Goal: Information Seeking & Learning: Find specific page/section

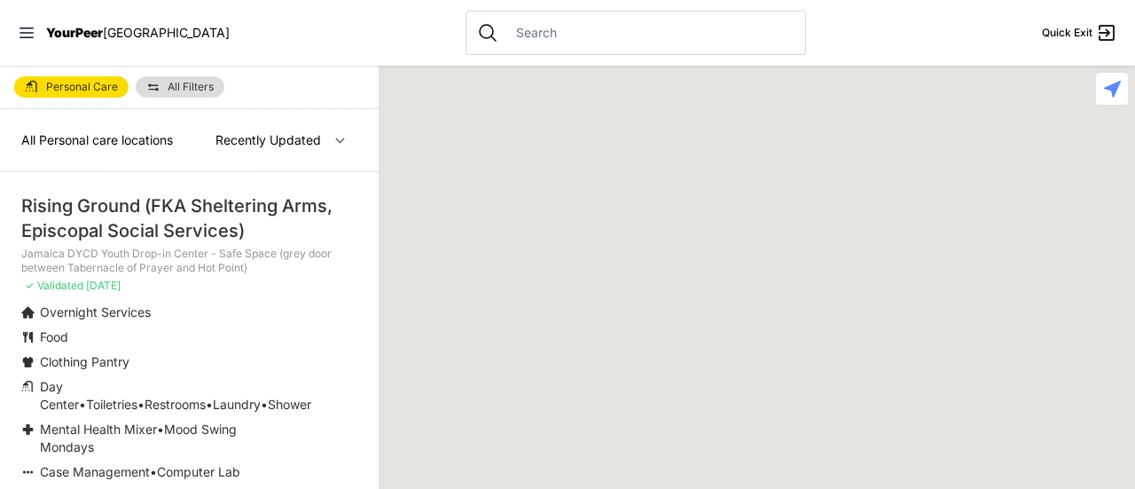
select select "recentlyUpdated"
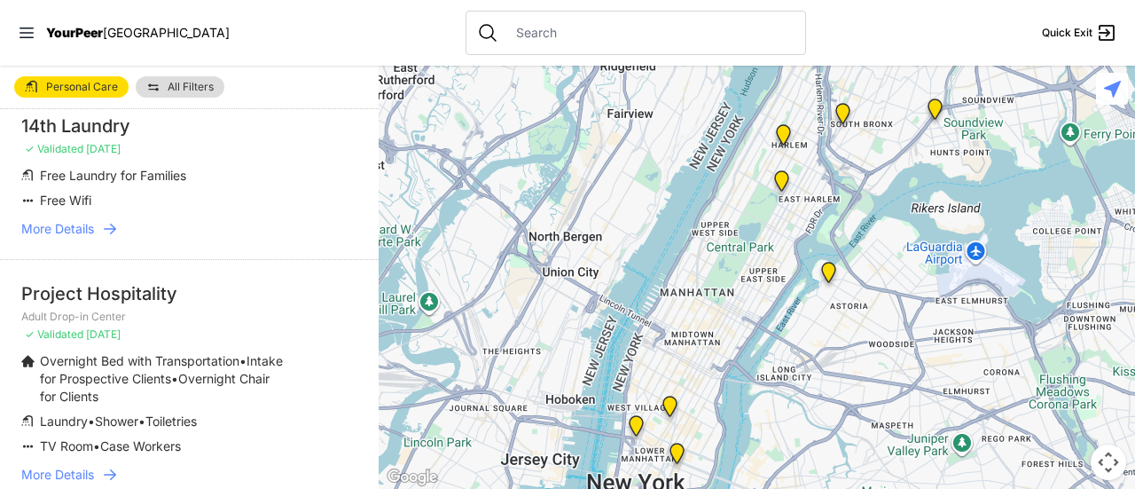
scroll to position [4654, 0]
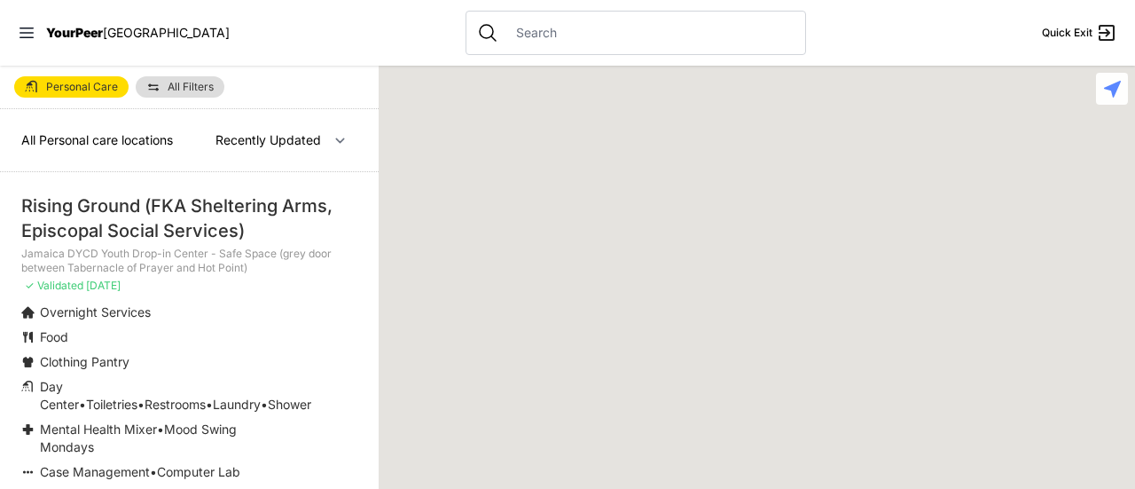
select select "recentlyUpdated"
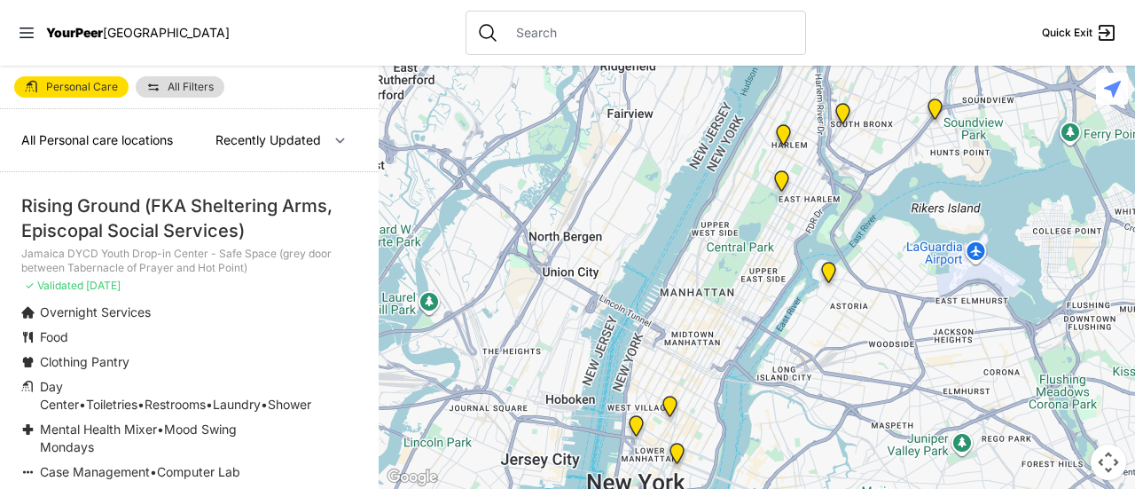
drag, startPoint x: 532, startPoint y: 19, endPoint x: 528, endPoint y: 35, distance: 16.3
click at [528, 35] on div at bounding box center [635, 33] width 340 height 44
click at [528, 35] on input "text" at bounding box center [649, 33] width 289 height 18
drag, startPoint x: 528, startPoint y: 35, endPoint x: 489, endPoint y: 275, distance: 243.4
click at [489, 275] on div "Close panel YourPeer NYC Quick Exit Single Adult Families Soup Kitchen Food Pan…" at bounding box center [567, 244] width 1135 height 489
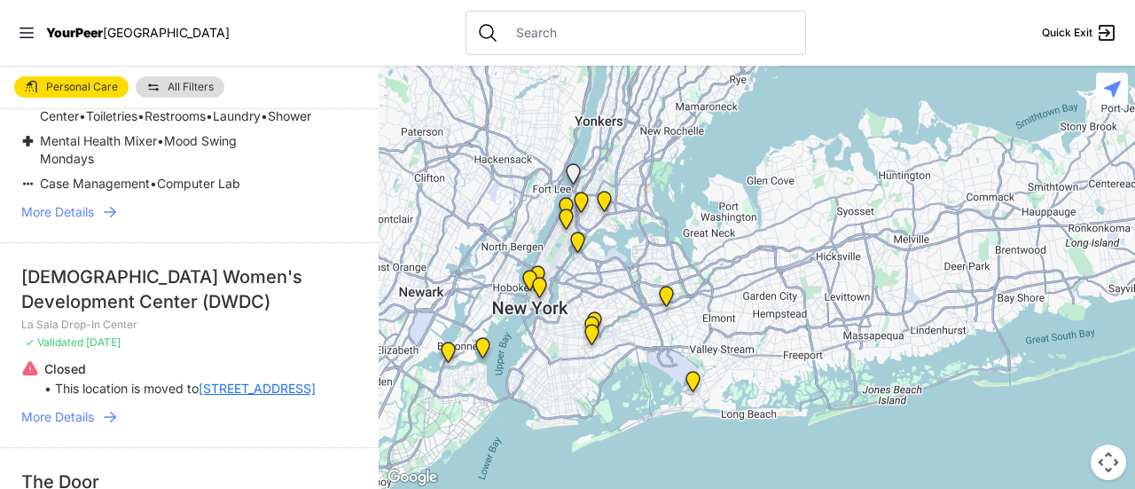
scroll to position [289, 0]
click at [66, 203] on span "More Details" at bounding box center [57, 211] width 73 height 18
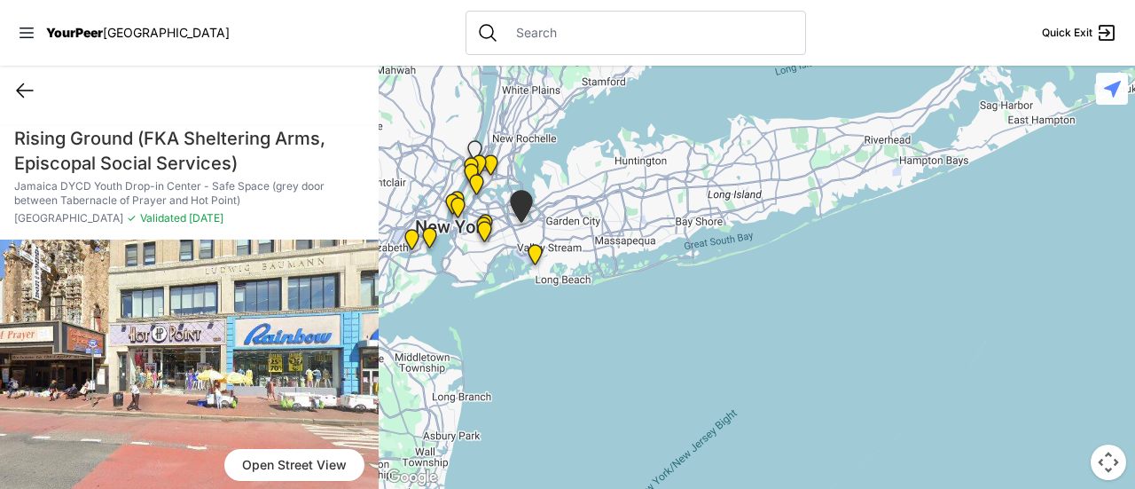
click at [14, 91] on icon at bounding box center [24, 90] width 21 height 21
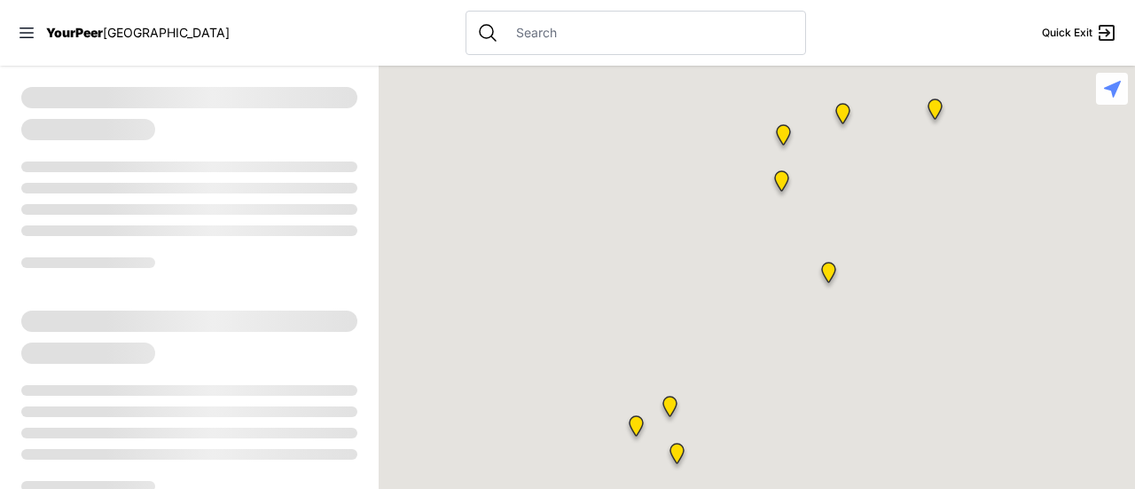
select select "recentlyUpdated"
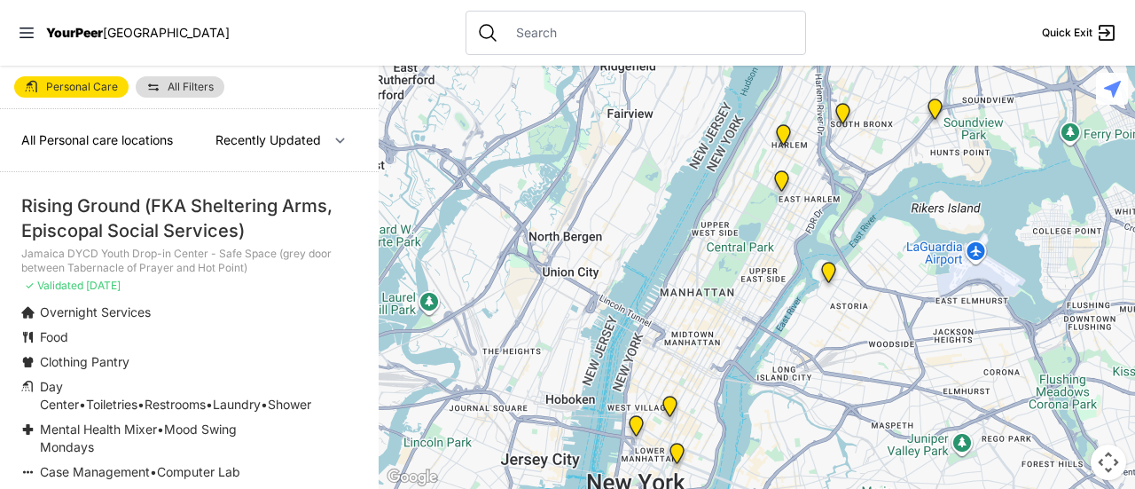
click at [782, 179] on img "Manhattan" at bounding box center [781, 184] width 22 height 28
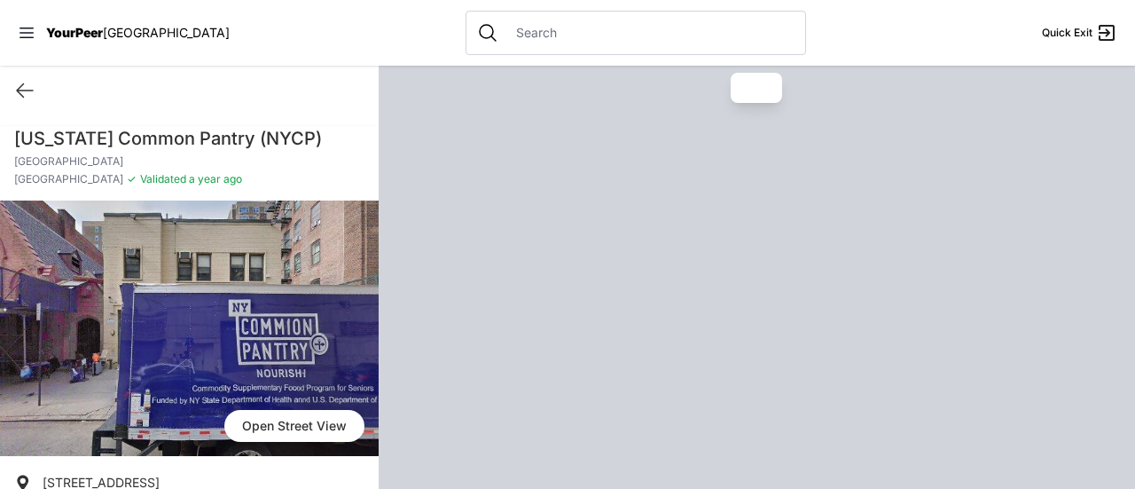
click at [782, 179] on div at bounding box center [757, 277] width 756 height 423
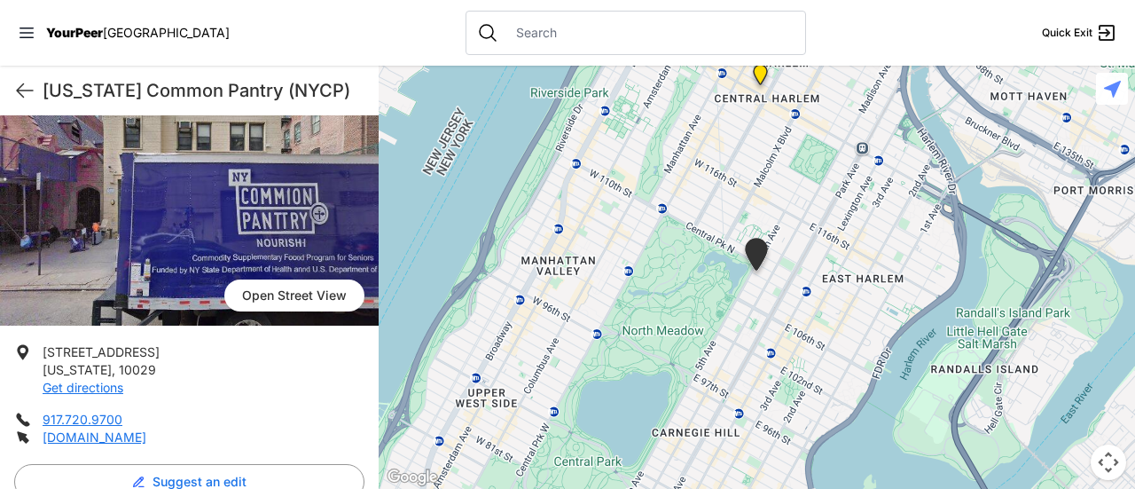
scroll to position [26, 0]
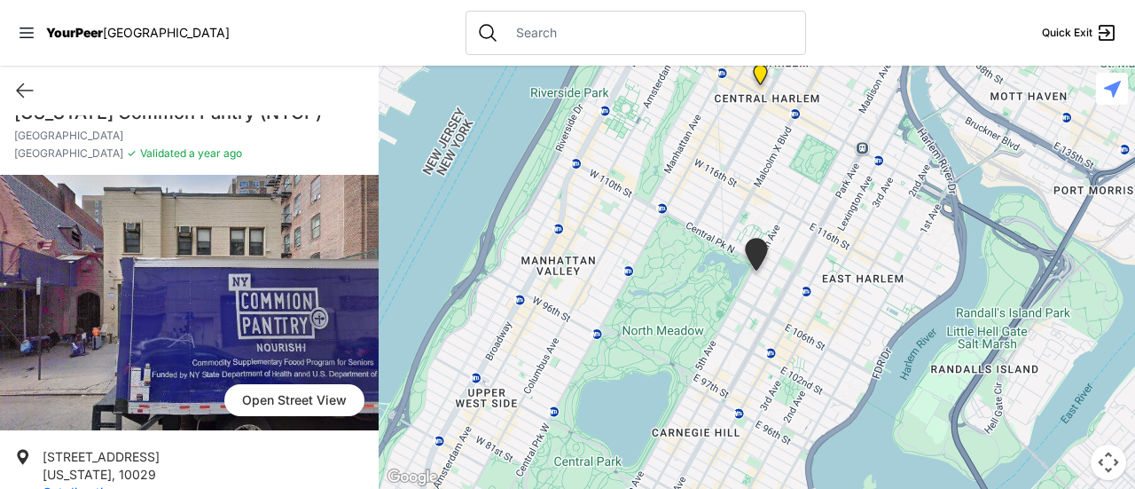
click at [183, 321] on img at bounding box center [189, 302] width 379 height 255
click at [291, 391] on link "Open Street View" at bounding box center [294, 400] width 140 height 32
